Goal: Find specific page/section: Find specific page/section

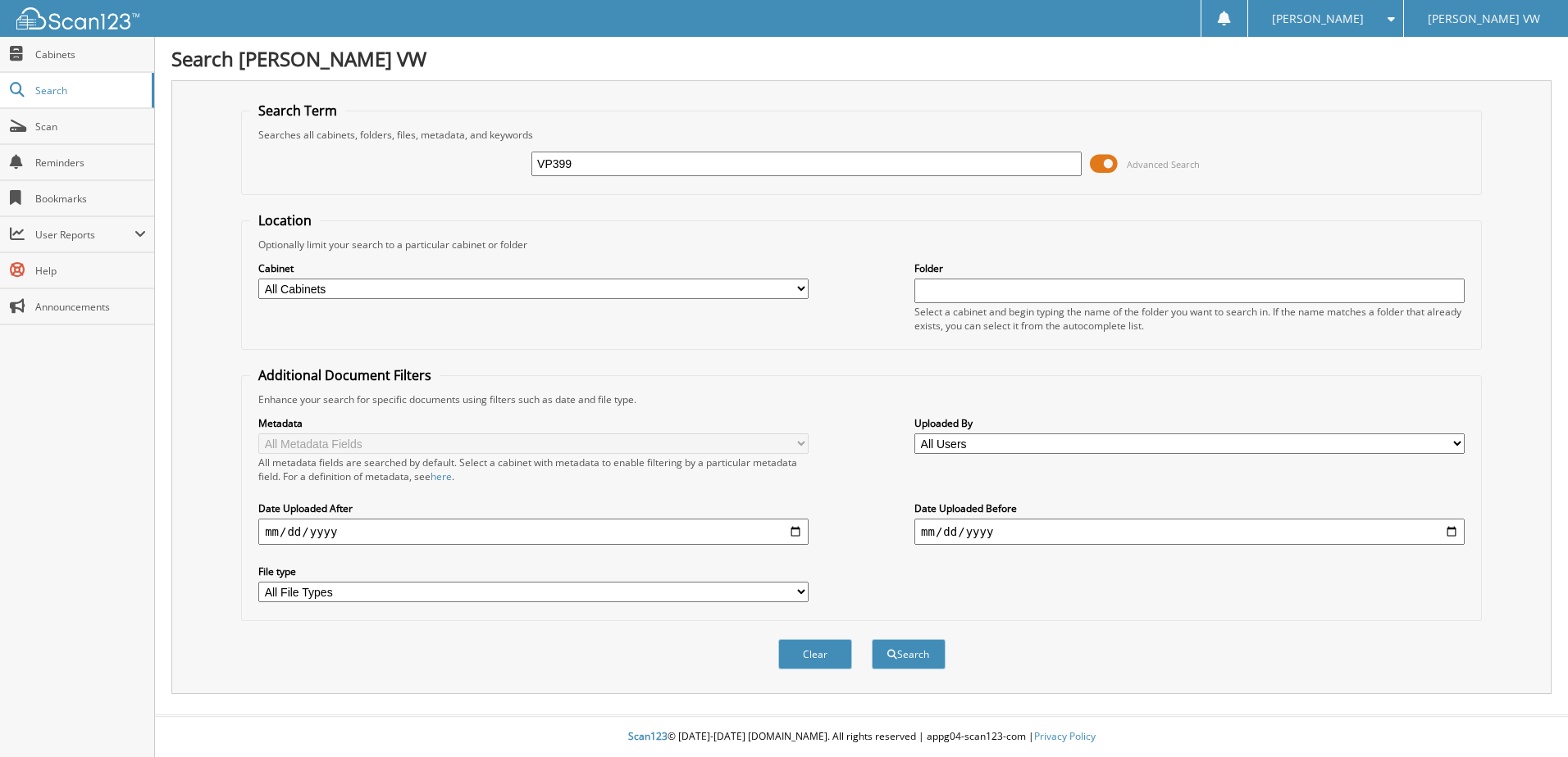
type input "VP3995"
click at [872, 639] on button "Search" at bounding box center [908, 654] width 74 height 30
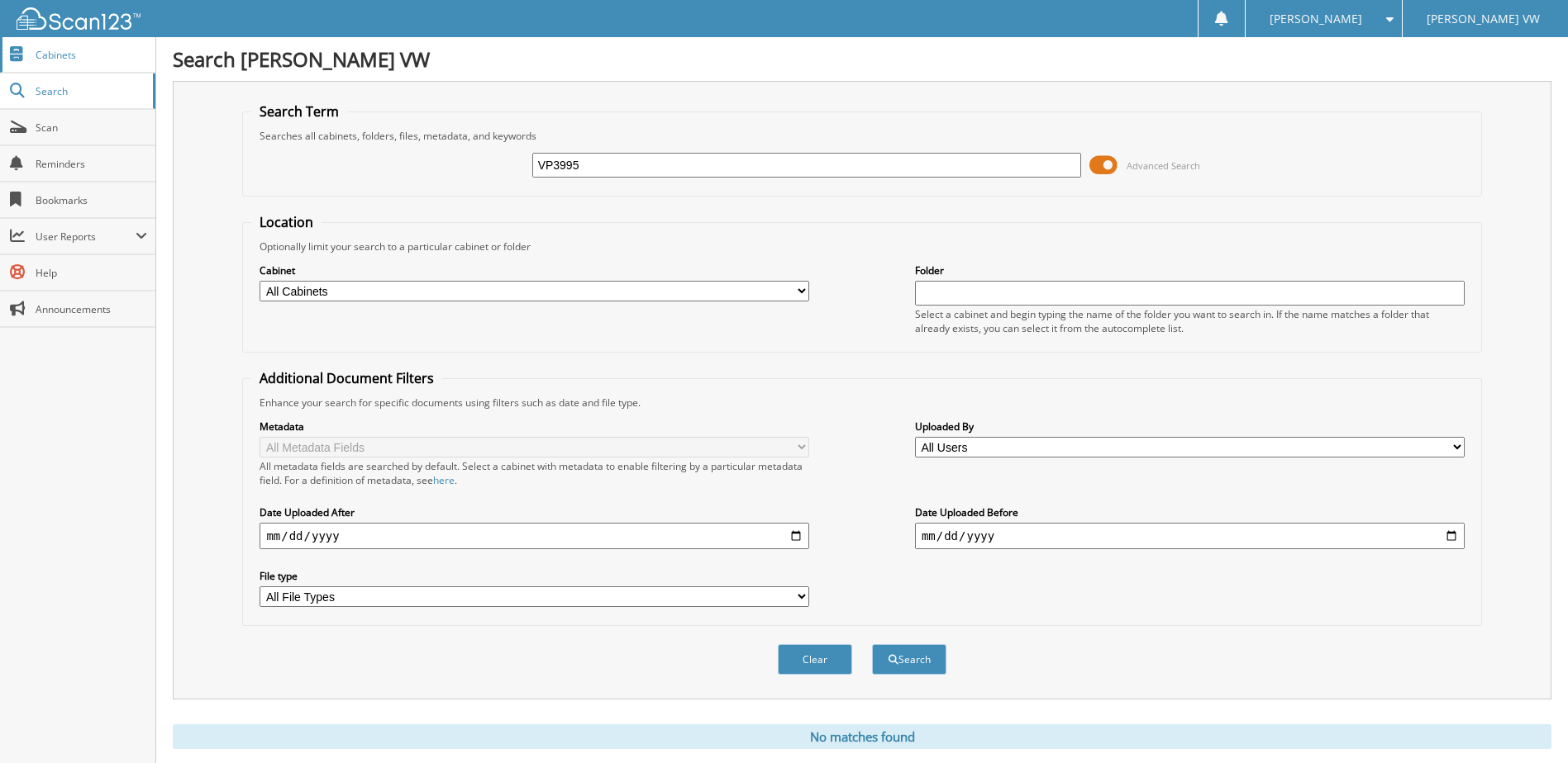
click at [47, 55] on span "Cabinets" at bounding box center [91, 55] width 112 height 14
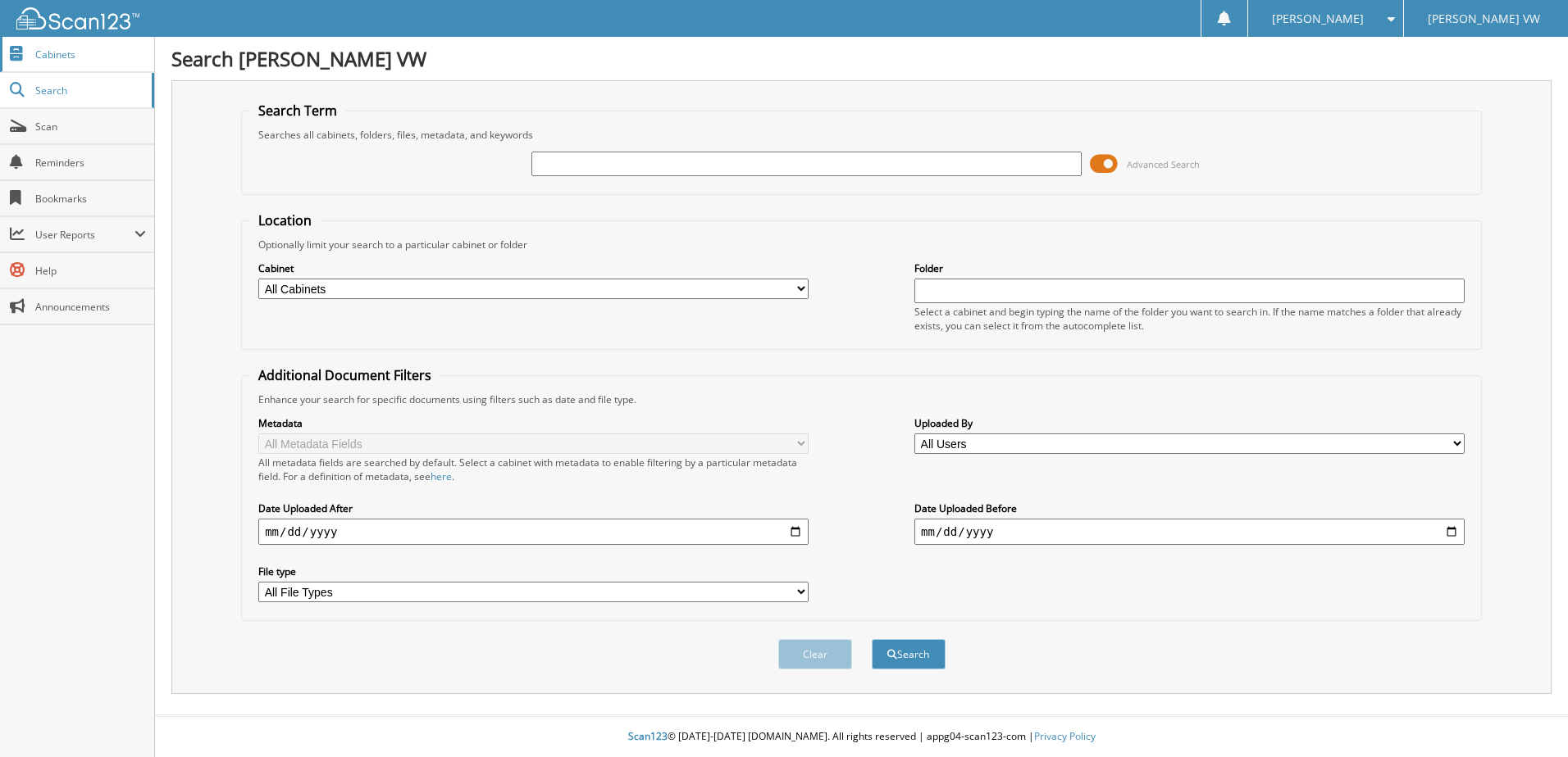
click at [62, 52] on span "Cabinets" at bounding box center [90, 55] width 111 height 14
